Goal: Information Seeking & Learning: Check status

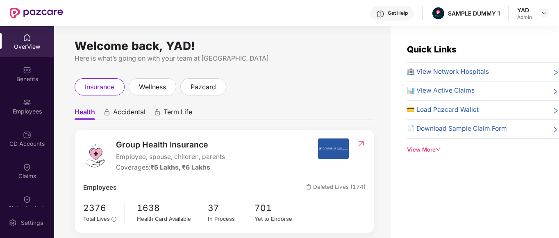
click at [223, 76] on div "Welcome back, YAD! Here is what’s going on with your team at Pazcare insurance …" at bounding box center [222, 137] width 337 height 222
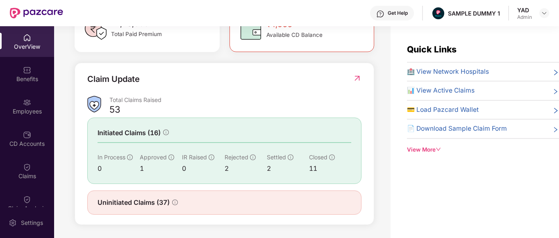
scroll to position [26, 0]
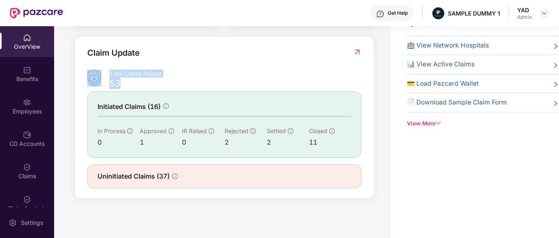
drag, startPoint x: 109, startPoint y: 80, endPoint x: 139, endPoint y: 88, distance: 31.3
click at [139, 88] on div "Total Claims Raised 53" at bounding box center [224, 79] width 274 height 19
click at [274, 68] on div "Claim Update" at bounding box center [224, 58] width 274 height 23
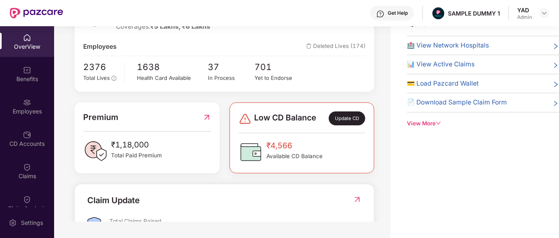
scroll to position [114, 0]
drag, startPoint x: 168, startPoint y: 86, endPoint x: 99, endPoint y: 101, distance: 71.0
click at [99, 101] on div "Group Health Insurance Employee, spouse, children, parents Coverages: ₹5 Lakhs,…" at bounding box center [225, 169] width 300 height 358
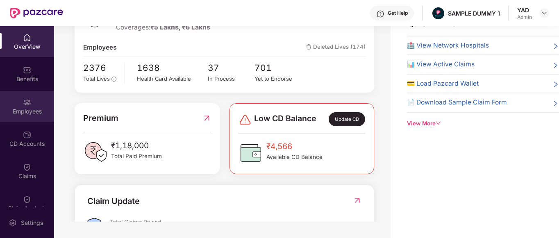
click at [18, 99] on div "Employees" at bounding box center [27, 106] width 54 height 31
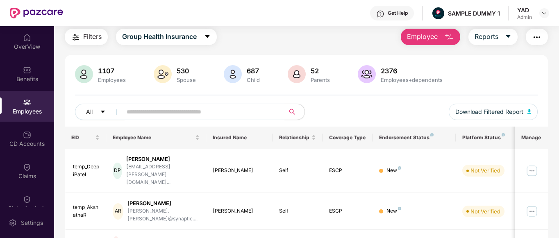
click at [423, 39] on span "Employee" at bounding box center [422, 37] width 31 height 10
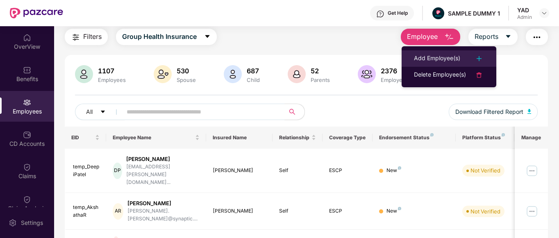
click at [415, 53] on li "Add Employee(s)" at bounding box center [449, 58] width 95 height 16
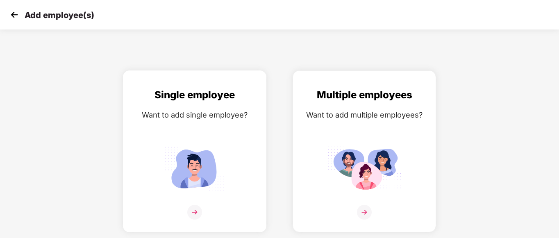
click at [215, 172] on img at bounding box center [195, 168] width 74 height 51
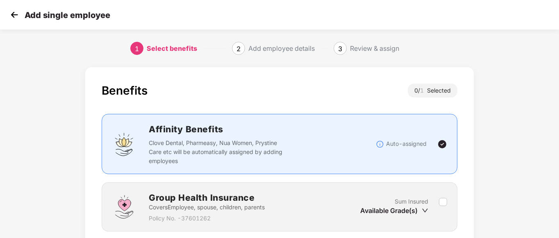
scroll to position [64, 0]
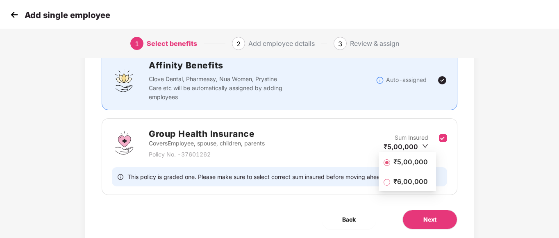
click at [423, 162] on span "₹5,00,000" at bounding box center [410, 161] width 41 height 9
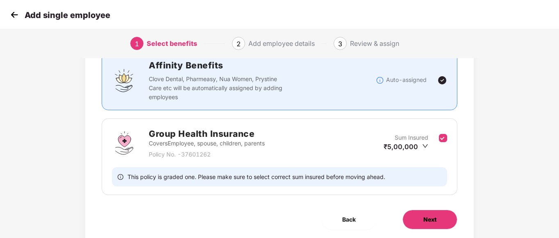
click at [438, 220] on button "Next" at bounding box center [430, 220] width 55 height 20
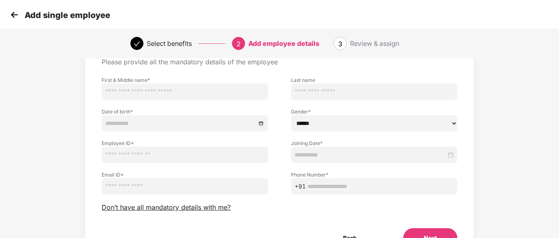
scroll to position [0, 0]
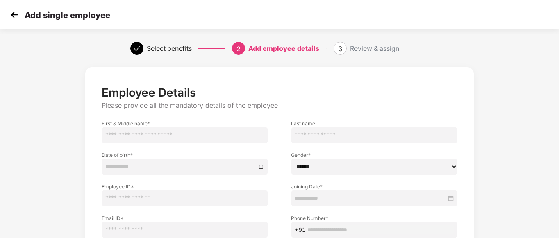
click at [14, 16] on img at bounding box center [14, 15] width 12 height 12
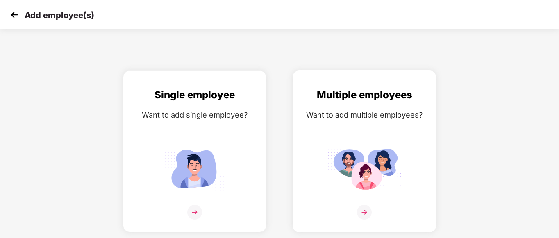
click at [404, 172] on div "Multiple employees Want to add multiple employees?" at bounding box center [364, 158] width 126 height 143
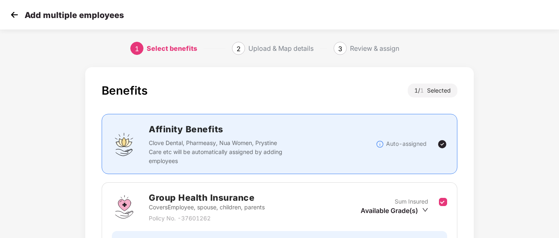
scroll to position [91, 0]
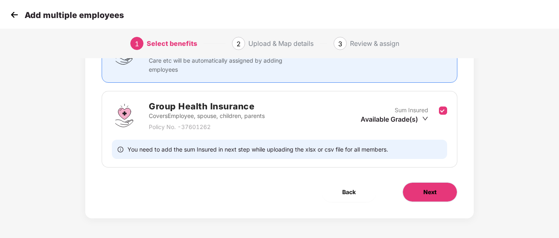
click at [429, 188] on span "Next" at bounding box center [430, 192] width 13 height 9
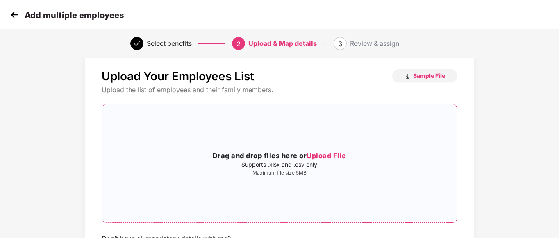
scroll to position [0, 0]
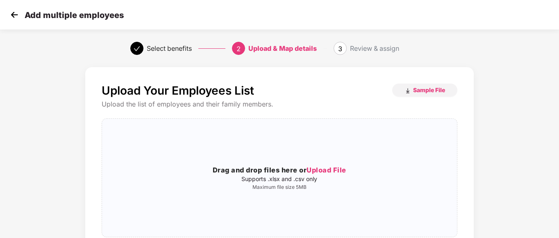
click at [12, 14] on img at bounding box center [14, 15] width 12 height 12
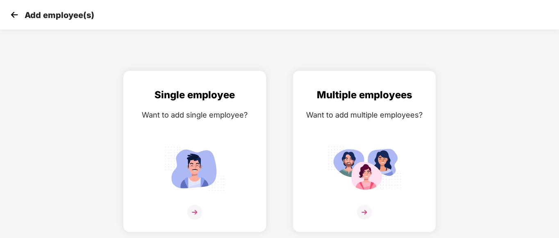
click at [12, 14] on img at bounding box center [14, 15] width 12 height 12
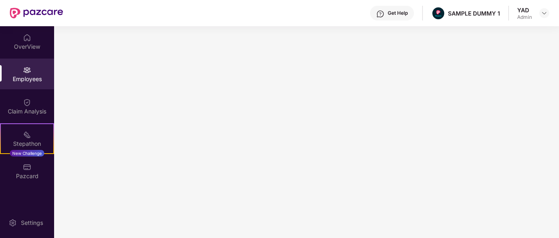
click at [12, 14] on img at bounding box center [36, 13] width 53 height 11
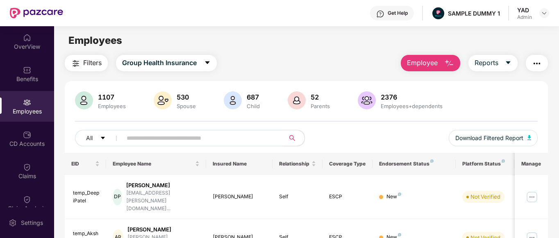
drag, startPoint x: 314, startPoint y: 115, endPoint x: 274, endPoint y: 63, distance: 65.5
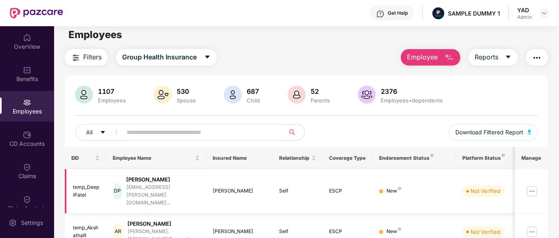
scroll to position [40, 0]
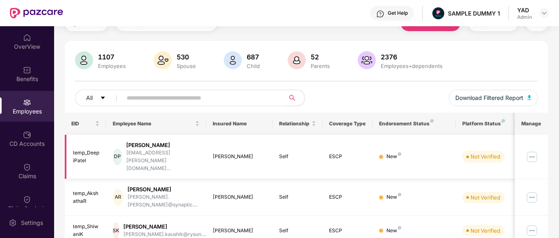
click at [444, 154] on td "New" at bounding box center [414, 157] width 83 height 45
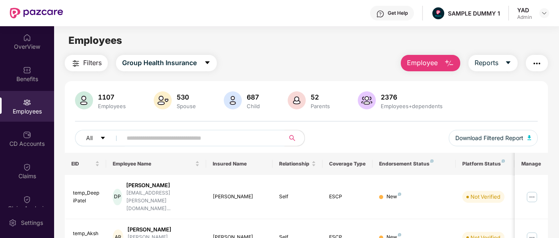
scroll to position [0, 0]
click at [28, 144] on div "CD Accounts" at bounding box center [27, 144] width 54 height 8
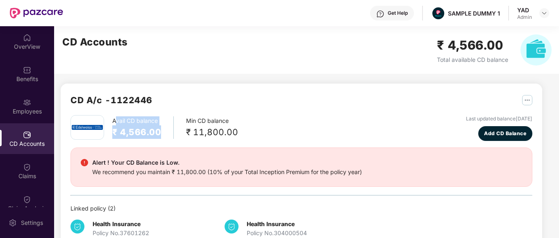
drag, startPoint x: 115, startPoint y: 124, endPoint x: 161, endPoint y: 141, distance: 48.8
click at [161, 141] on div "Avail CD balance ₹ 4,566.00 Min CD balance ₹ 11,800.00 Last updated balance [DA…" at bounding box center [302, 128] width 462 height 26
click at [162, 141] on div "Avail CD balance ₹ 4,566.00 Min CD balance ₹ 11,800.00 Last updated balance [DA…" at bounding box center [302, 128] width 462 height 26
drag, startPoint x: 167, startPoint y: 140, endPoint x: 182, endPoint y: 121, distance: 24.3
click at [182, 121] on div "Avail CD balance ₹ 4,566.00 Min CD balance ₹ 11,800.00 Last updated balance [DA…" at bounding box center [302, 128] width 462 height 26
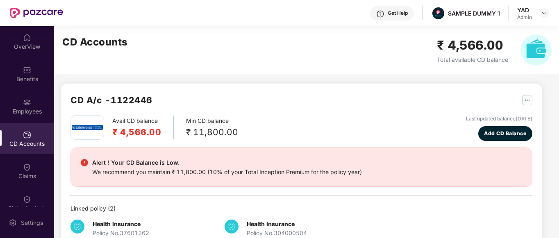
click at [247, 130] on div "Avail CD balance ₹ 4,566.00 Min CD balance ₹ 11,800.00 Last updated balance [DA…" at bounding box center [302, 128] width 462 height 26
click at [236, 132] on div "Avail CD balance ₹ 4,566.00 Min CD balance ₹ 11,800.00 Last updated balance [DA…" at bounding box center [302, 128] width 462 height 26
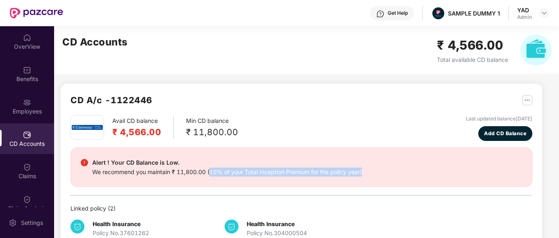
drag, startPoint x: 210, startPoint y: 170, endPoint x: 398, endPoint y: 171, distance: 187.8
click at [398, 171] on div "Alert ! Your CD Balance is Low. We recommend you maintain ₹ 11,800.00 (10% of y…" at bounding box center [302, 167] width 442 height 19
click at [334, 137] on div "Avail CD balance ₹ 4,566.00 Min CD balance ₹ 11,800.00 Last updated balance [DA…" at bounding box center [302, 128] width 462 height 26
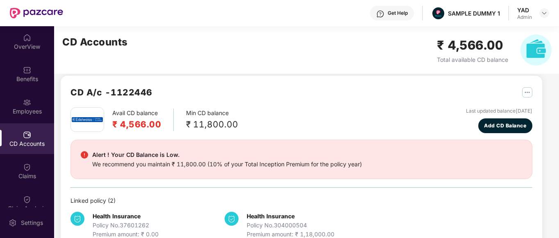
scroll to position [8, 0]
drag, startPoint x: 149, startPoint y: 132, endPoint x: 201, endPoint y: 109, distance: 56.3
click at [201, 109] on div "Avail CD balance ₹ 4,566.00 Min CD balance ₹ 11,800.00 Last updated balance [DA…" at bounding box center [302, 120] width 462 height 26
click at [183, 89] on div "CD A/c - 1122446" at bounding box center [302, 96] width 462 height 22
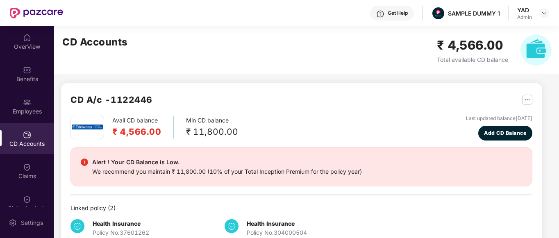
scroll to position [0, 0]
click at [480, 130] on button "Add CD Balance" at bounding box center [506, 133] width 55 height 15
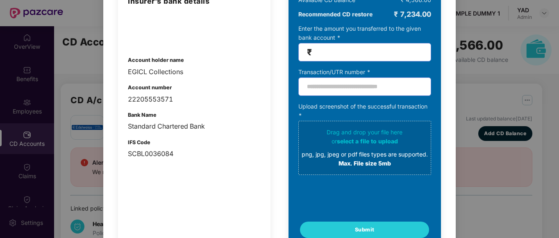
scroll to position [89, 0]
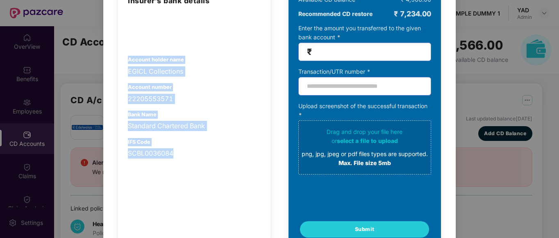
drag, startPoint x: 128, startPoint y: 59, endPoint x: 205, endPoint y: 167, distance: 132.6
click at [205, 167] on div "Insurer’s bank details Account holder name EGICL Collections Account number 222…" at bounding box center [194, 116] width 153 height 262
click at [218, 122] on div "Standard Chartered Bank" at bounding box center [194, 126] width 133 height 10
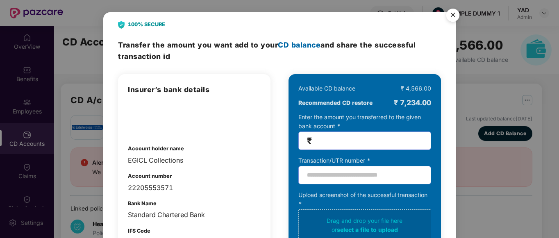
scroll to position [0, 0]
click at [454, 17] on img "Close" at bounding box center [453, 16] width 23 height 23
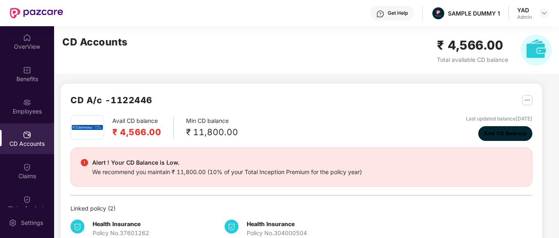
scroll to position [132, 0]
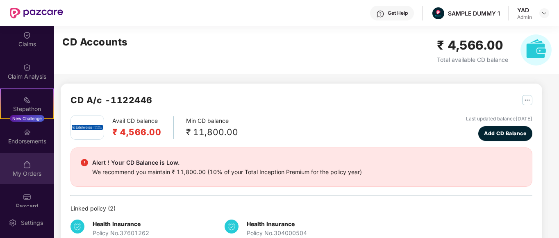
click at [23, 175] on div "My Orders" at bounding box center [27, 174] width 54 height 8
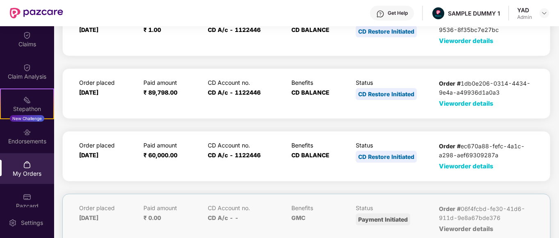
scroll to position [55, 0]
click at [454, 165] on span "View order details" at bounding box center [466, 166] width 55 height 8
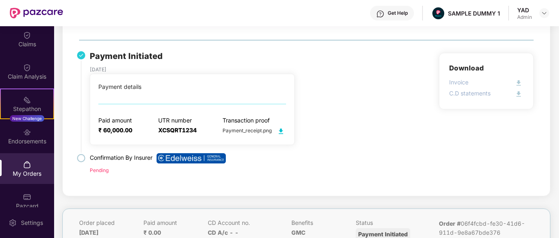
scroll to position [177, 0]
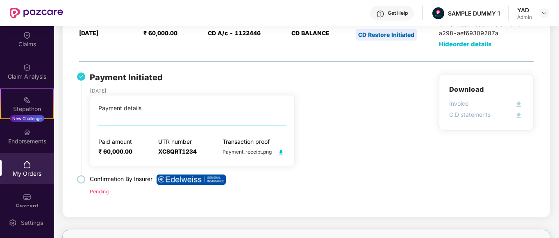
drag, startPoint x: 398, startPoint y: 163, endPoint x: 335, endPoint y: 110, distance: 82.0
click at [335, 110] on div "Payment Initiated [DATE] Payment details Paid amount ₹ 60,000.00 UTR number XCS…" at bounding box center [306, 140] width 455 height 133
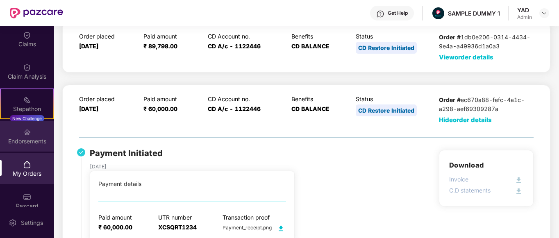
scroll to position [77, 0]
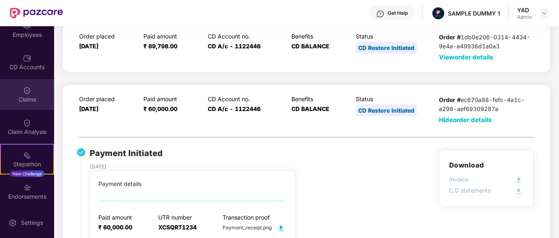
click at [29, 88] on img at bounding box center [27, 91] width 8 height 8
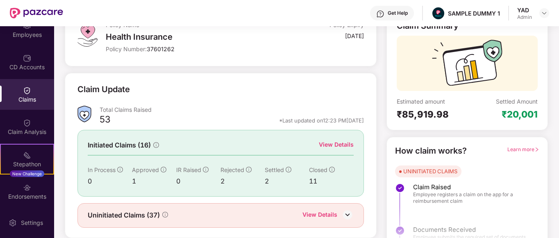
scroll to position [61, 0]
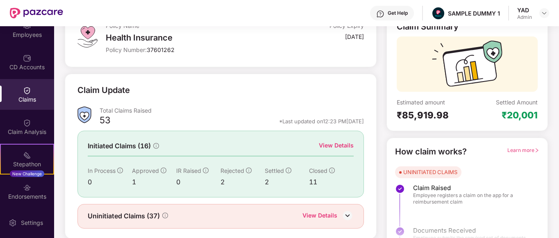
click at [335, 141] on div "View Details" at bounding box center [336, 145] width 35 height 9
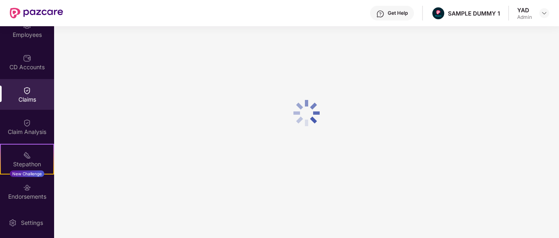
click at [335, 141] on div at bounding box center [306, 113] width 505 height 226
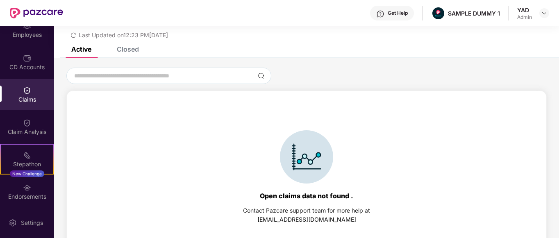
scroll to position [27, 0]
click at [127, 50] on div "Closed" at bounding box center [128, 49] width 22 height 8
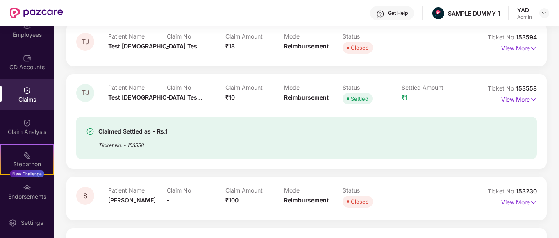
scroll to position [167, 0]
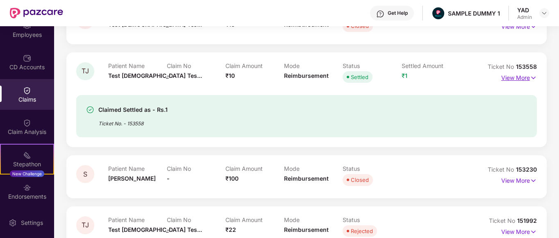
click at [518, 80] on p "View More" at bounding box center [520, 76] width 36 height 11
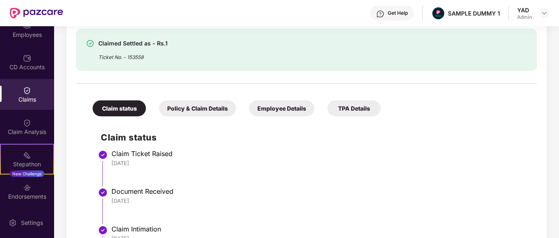
scroll to position [259, 0]
click at [198, 110] on div "Policy & Claim Details" at bounding box center [197, 109] width 77 height 16
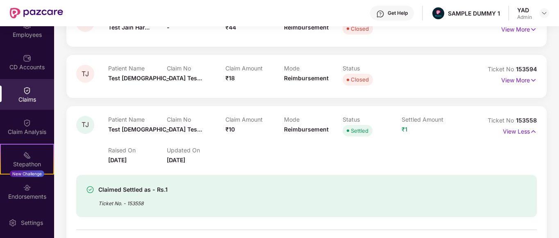
scroll to position [98, 0]
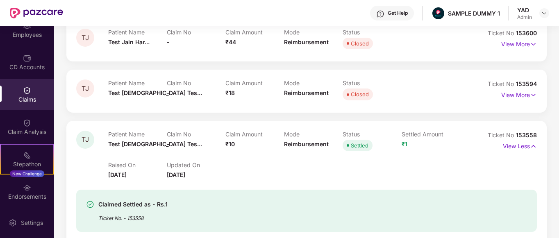
drag, startPoint x: 367, startPoint y: 122, endPoint x: 387, endPoint y: 12, distance: 111.3
click at [387, 12] on div "Get Help" at bounding box center [392, 13] width 44 height 15
drag, startPoint x: 307, startPoint y: 17, endPoint x: 271, endPoint y: 44, distance: 45.4
drag, startPoint x: 271, startPoint y: 44, endPoint x: 252, endPoint y: 63, distance: 26.4
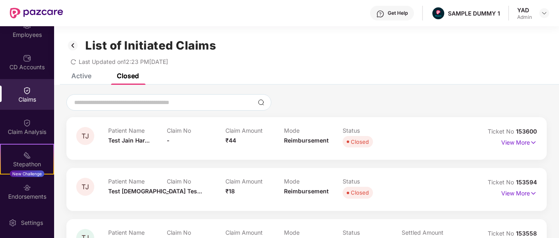
click at [80, 47] on div "List of Initiated Claims" at bounding box center [141, 46] width 150 height 14
drag, startPoint x: 70, startPoint y: 46, endPoint x: 69, endPoint y: 41, distance: 4.6
click at [69, 41] on img at bounding box center [72, 46] width 13 height 14
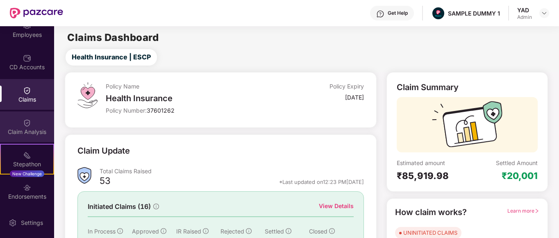
click at [8, 131] on div "Claim Analysis" at bounding box center [27, 132] width 54 height 8
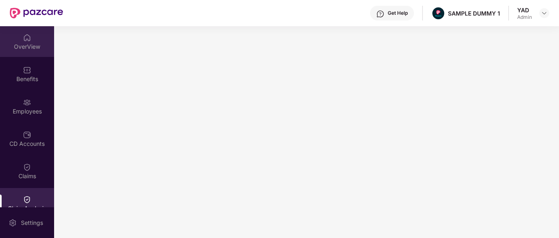
click at [31, 43] on div "OverView" at bounding box center [27, 47] width 54 height 8
